Goal: Check status: Check status

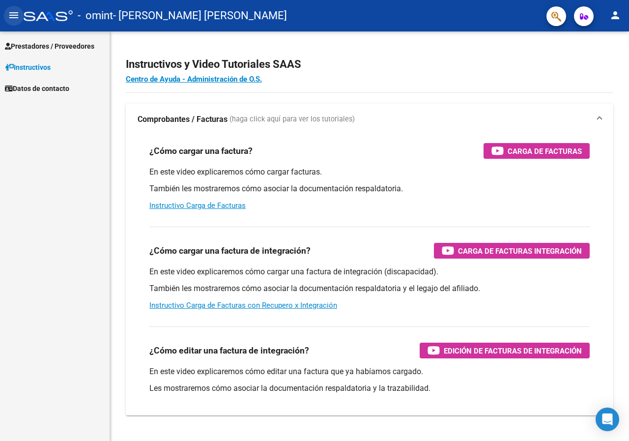
click at [11, 12] on mat-icon "menu" at bounding box center [14, 15] width 12 height 12
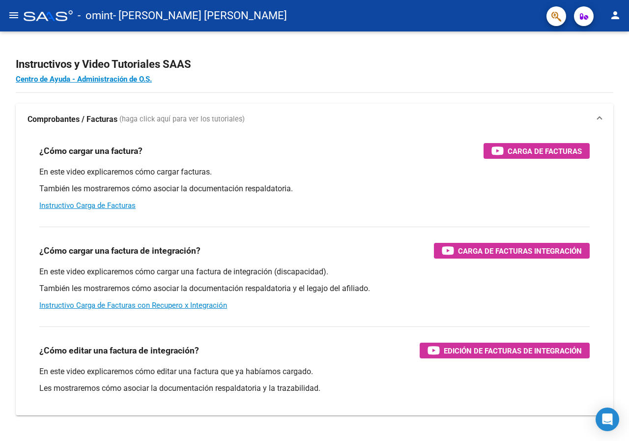
click at [8, 12] on mat-icon "menu" at bounding box center [14, 15] width 12 height 12
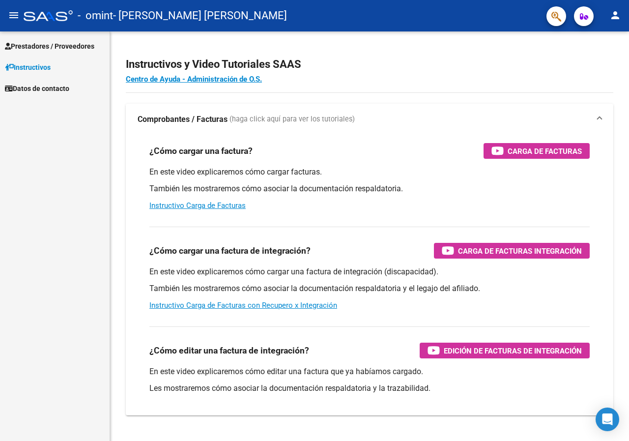
click at [30, 63] on span "Instructivos" at bounding box center [28, 67] width 46 height 11
click at [32, 50] on span "Prestadores / Proveedores" at bounding box center [49, 46] width 89 height 11
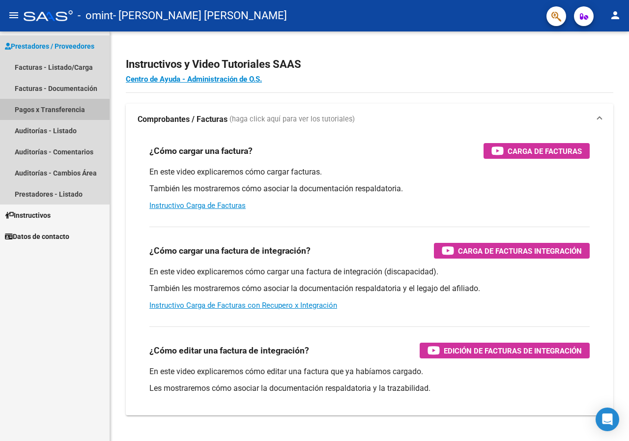
click at [53, 114] on link "Pagos x Transferencia" at bounding box center [55, 109] width 110 height 21
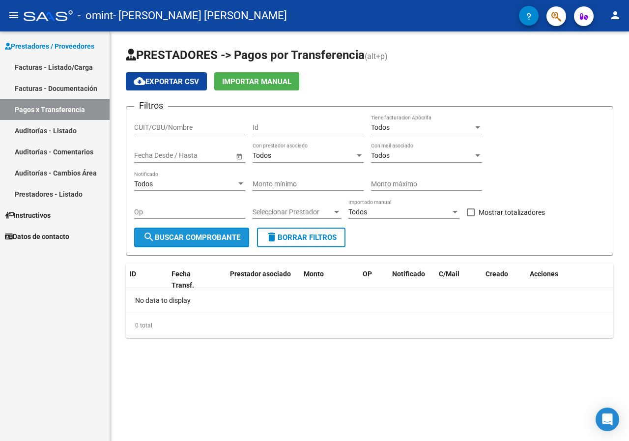
click at [204, 234] on span "search Buscar Comprobante" at bounding box center [191, 237] width 97 height 9
click at [175, 126] on input "CUIT/CBU/Nombre" at bounding box center [189, 127] width 111 height 8
type input "30685620452"
